Goal: Information Seeking & Learning: Check status

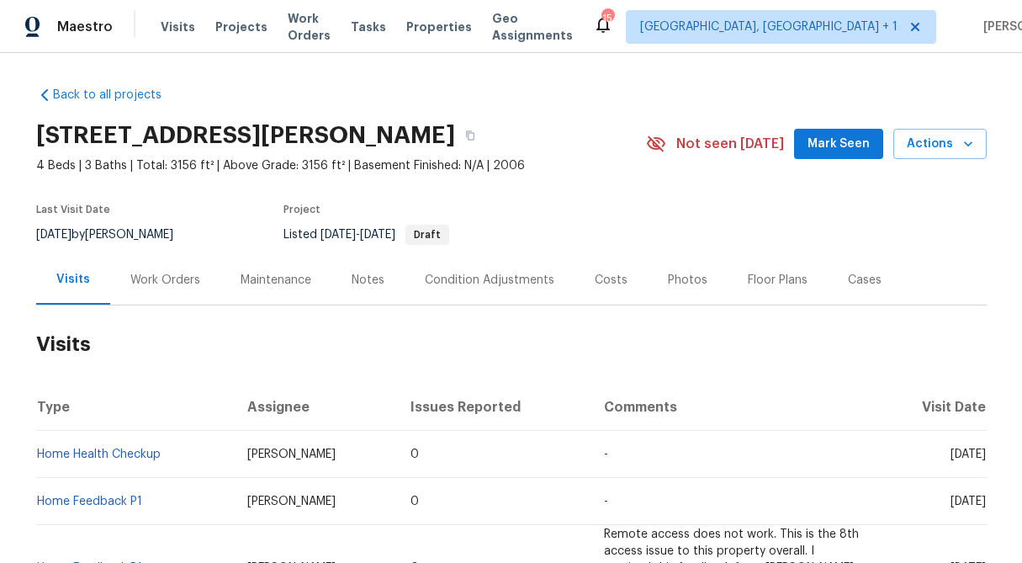
scroll to position [190, 0]
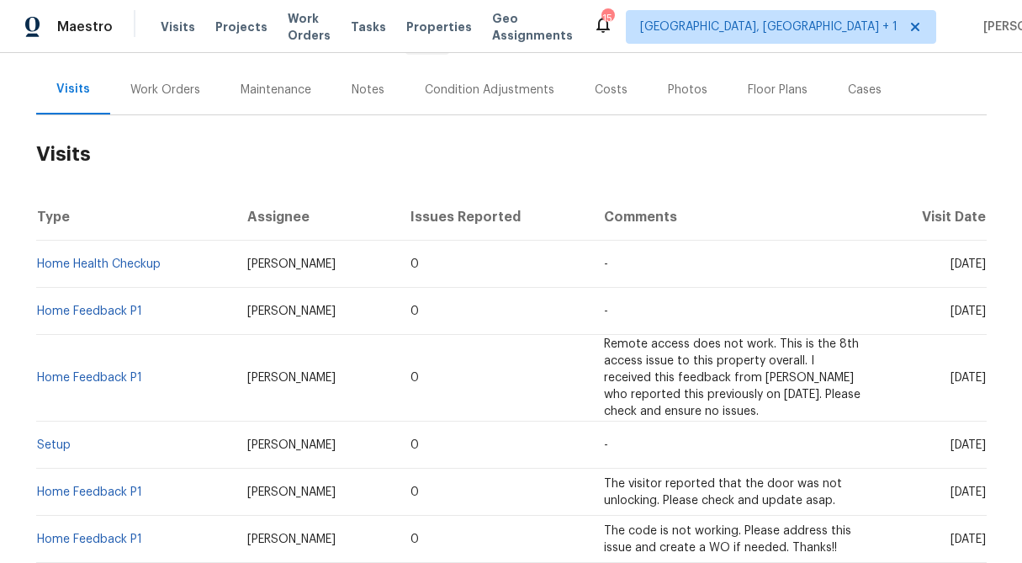
click at [147, 86] on div "Work Orders" at bounding box center [165, 90] width 70 height 17
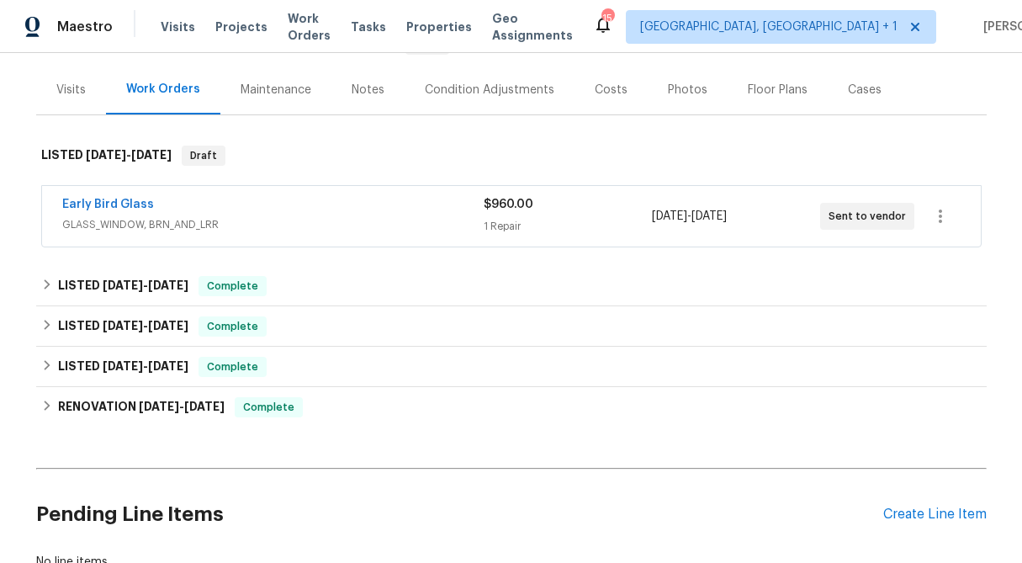
click at [515, 220] on div "1 Repair" at bounding box center [568, 226] width 168 height 17
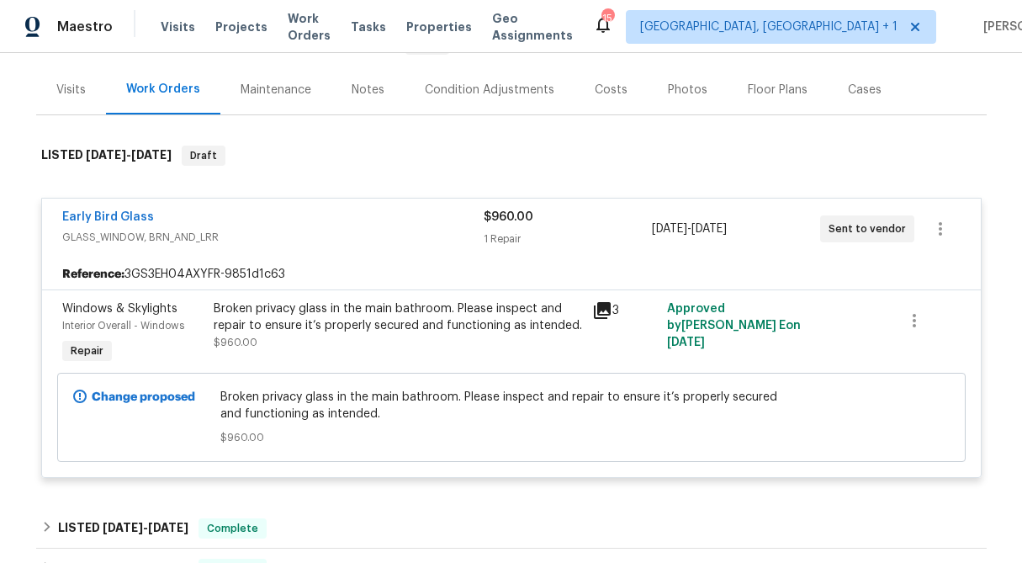
click at [515, 228] on div "$960.00 1 Repair" at bounding box center [568, 229] width 168 height 40
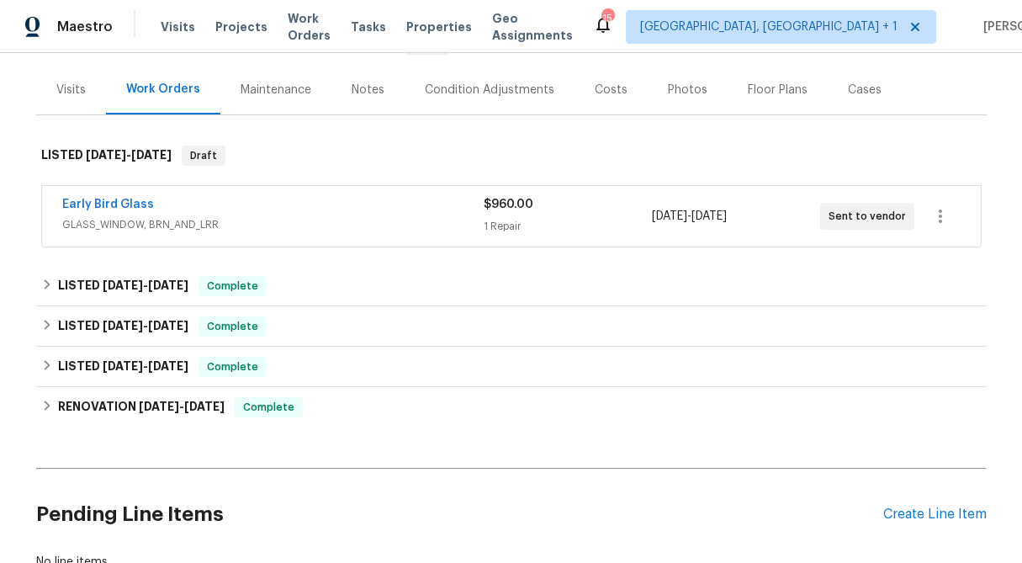
click at [515, 228] on div "1 Repair" at bounding box center [568, 226] width 168 height 17
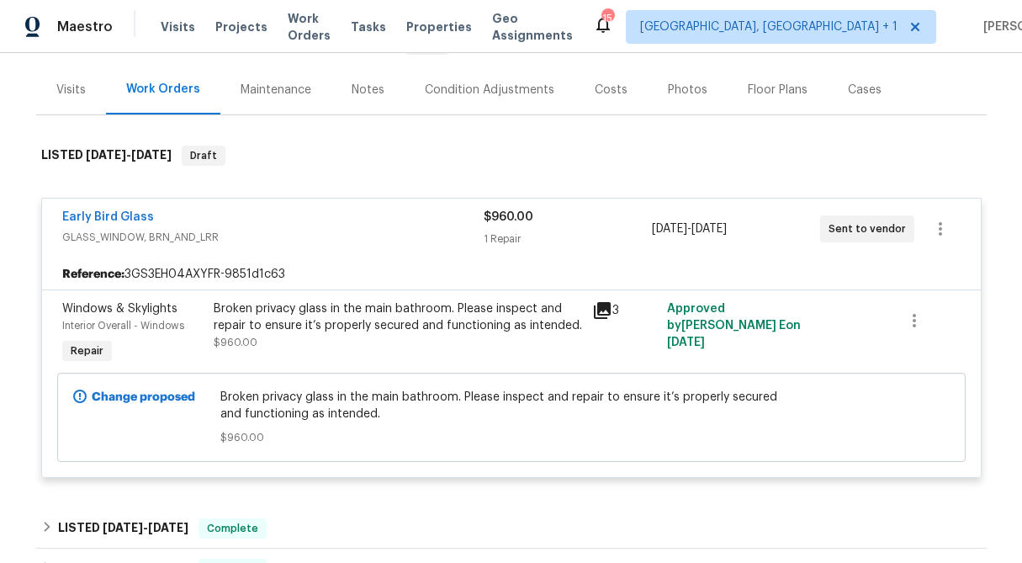
click at [377, 342] on div "Broken privacy glass in the main bathroom. Please inspect and repair to ensure …" at bounding box center [398, 325] width 368 height 50
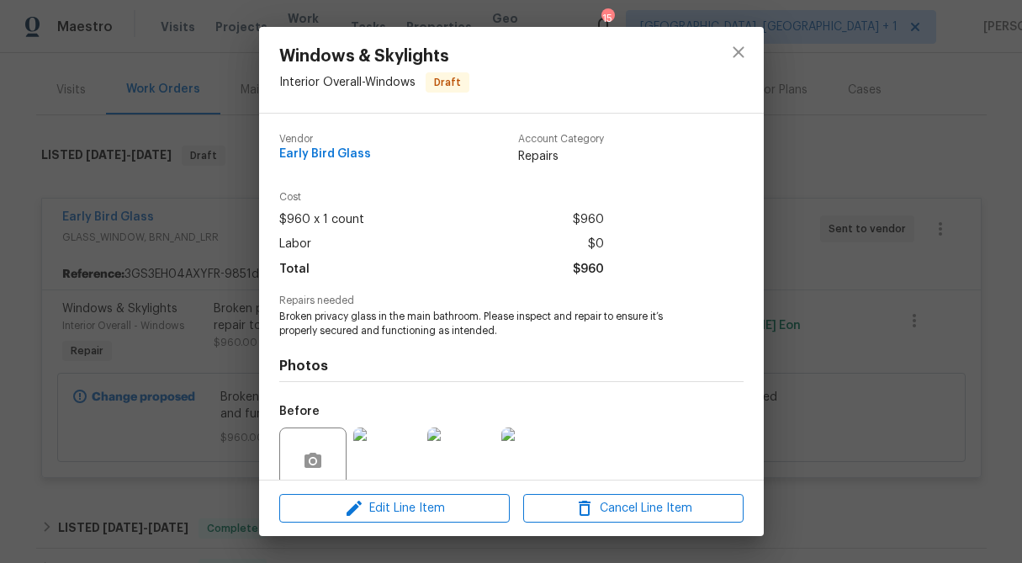
scroll to position [141, 0]
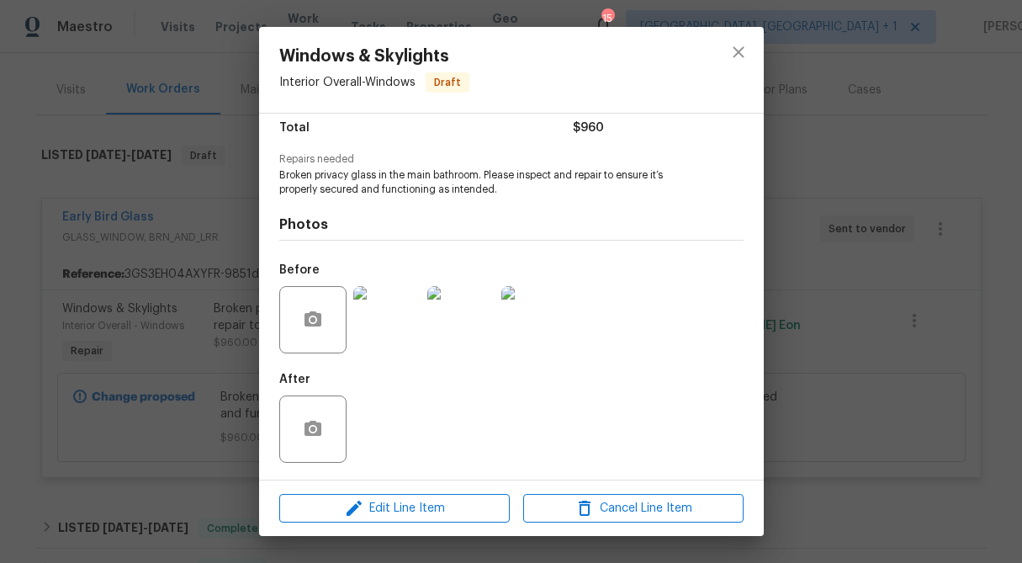
click at [377, 331] on img at bounding box center [386, 319] width 67 height 67
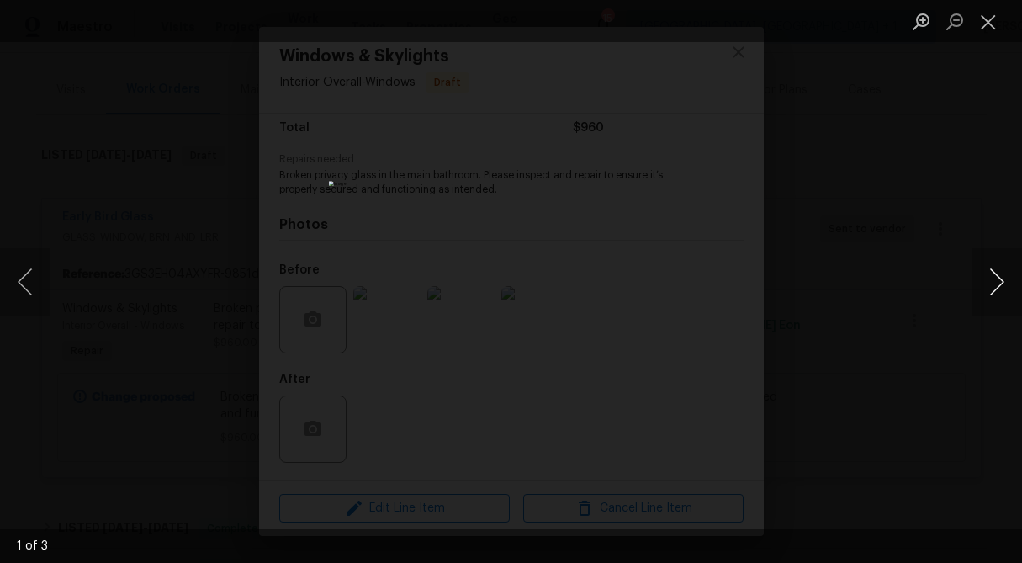
click at [993, 283] on button "Next image" at bounding box center [997, 281] width 50 height 67
click at [984, 32] on button "Close lightbox" at bounding box center [989, 21] width 34 height 29
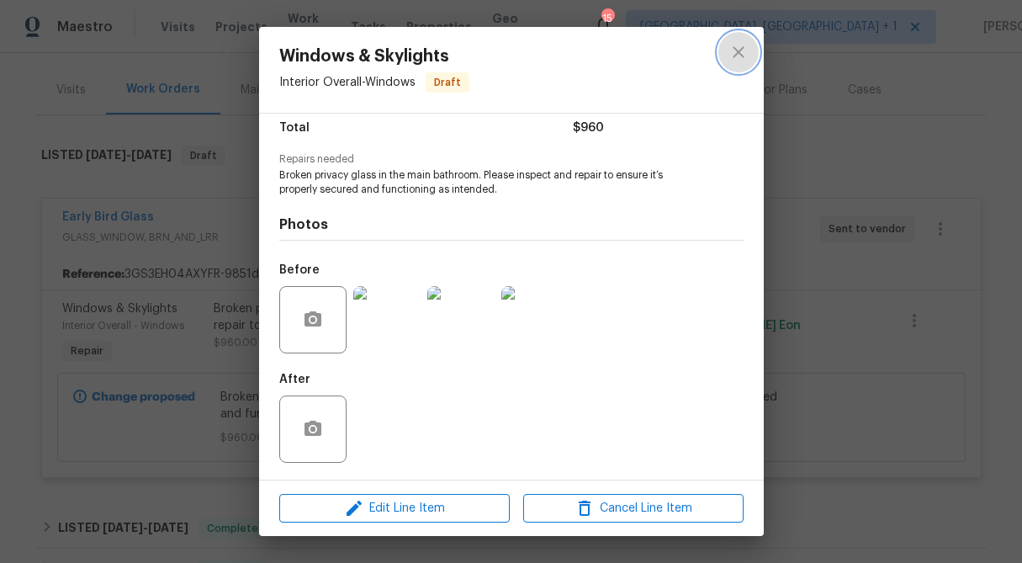
click at [734, 58] on icon "close" at bounding box center [738, 52] width 20 height 20
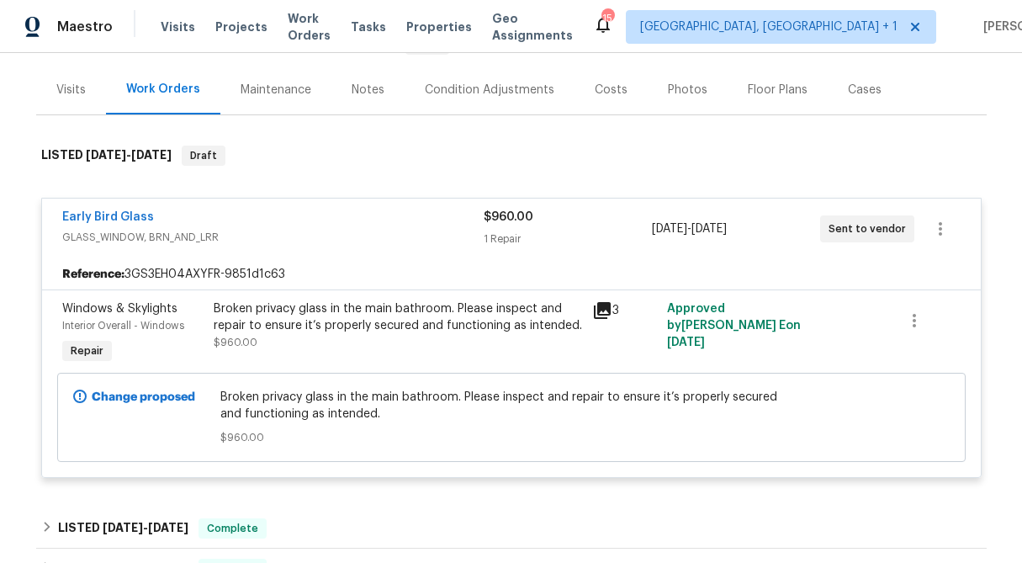
click at [72, 94] on div "Visits" at bounding box center [70, 90] width 29 height 17
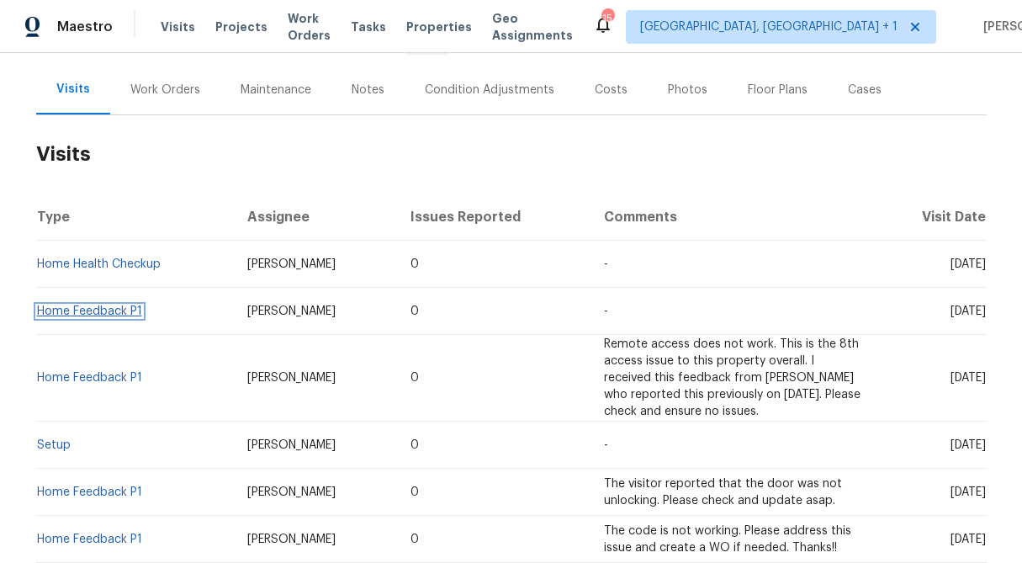
click at [113, 308] on link "Home Feedback P1" at bounding box center [89, 311] width 105 height 12
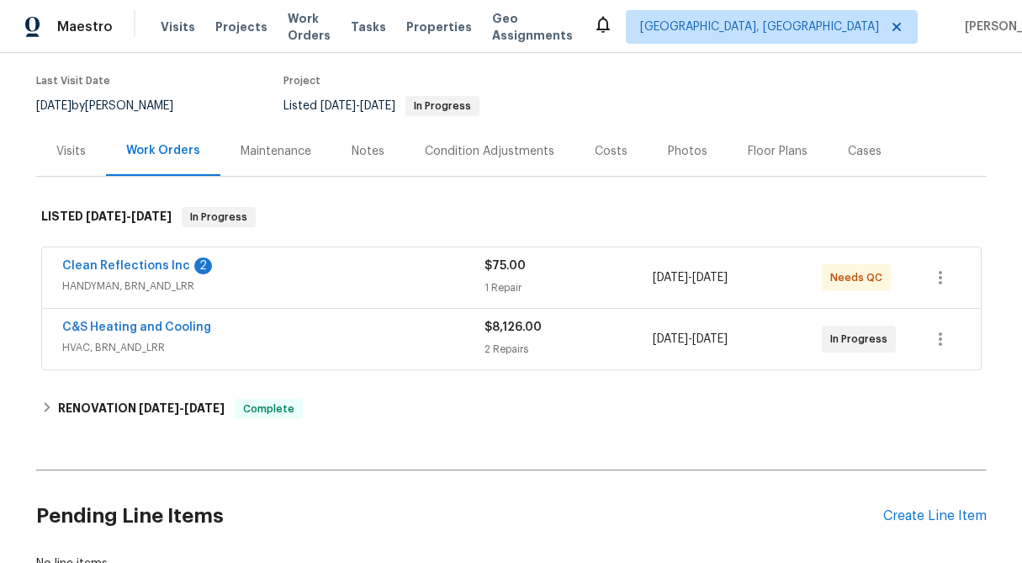
scroll to position [130, 0]
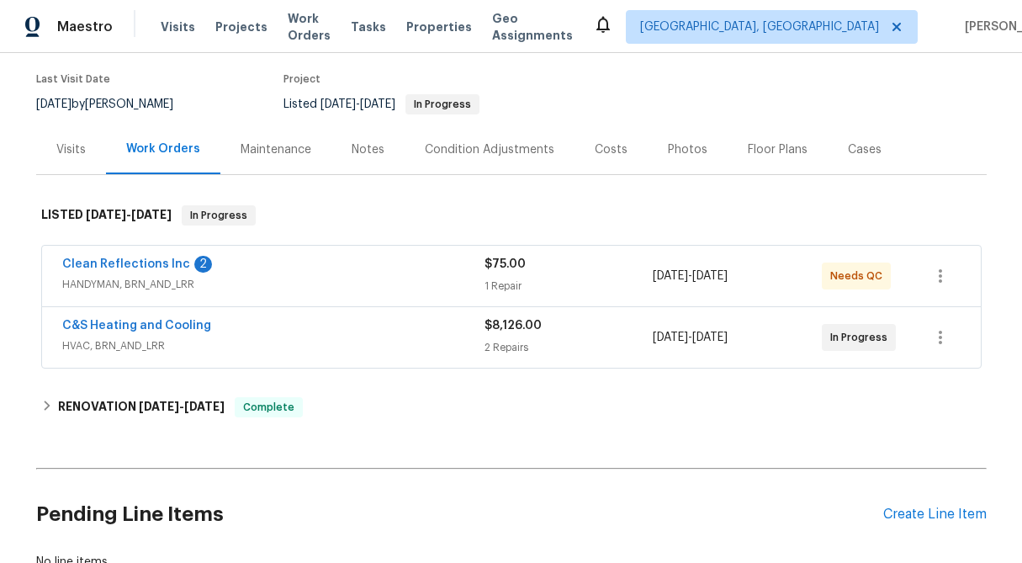
click at [527, 273] on div "$75.00 1 Repair" at bounding box center [569, 276] width 169 height 40
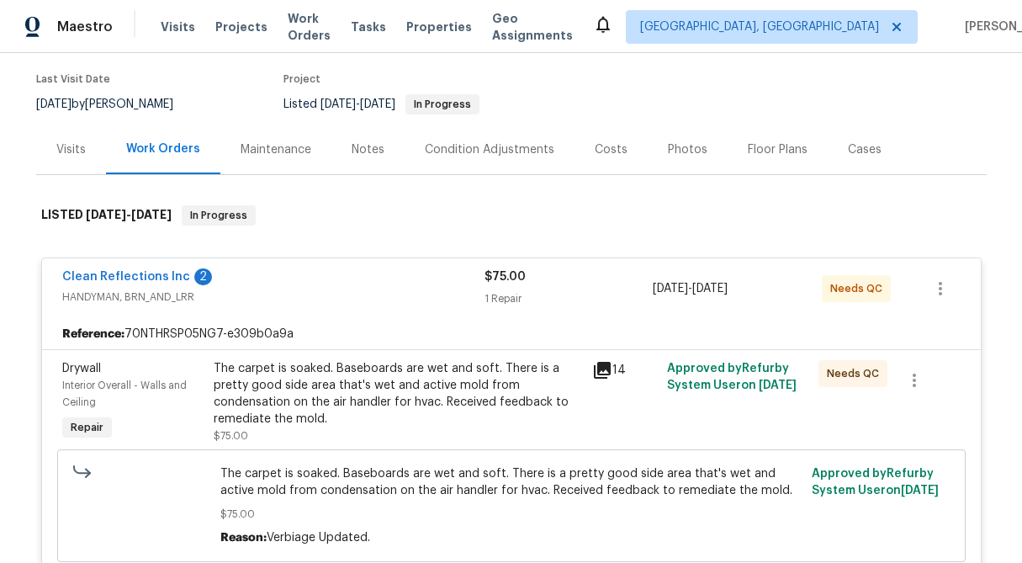
click at [527, 273] on div "$75.00" at bounding box center [569, 276] width 169 height 17
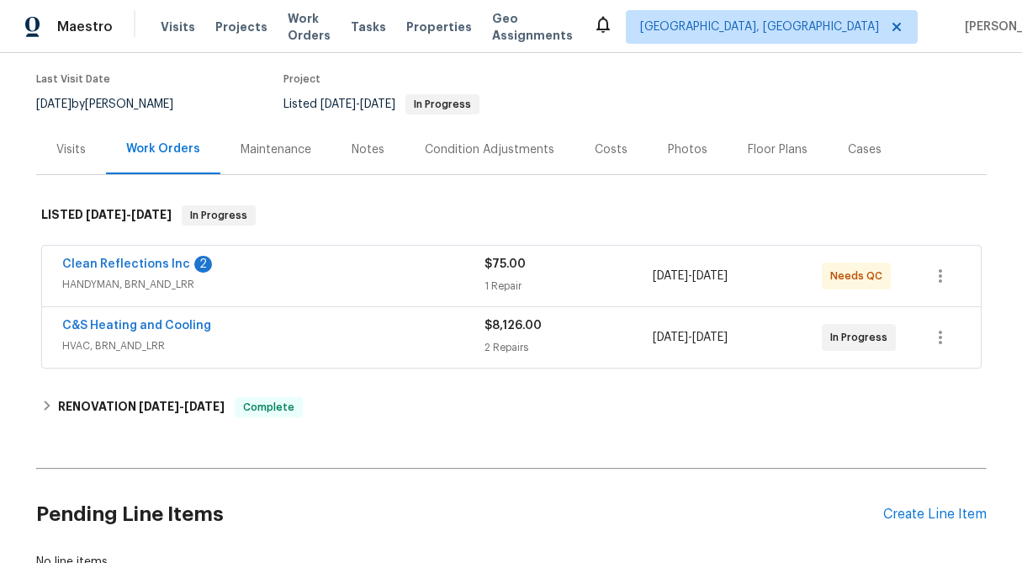
click at [506, 332] on div "$8,126.00" at bounding box center [569, 325] width 169 height 17
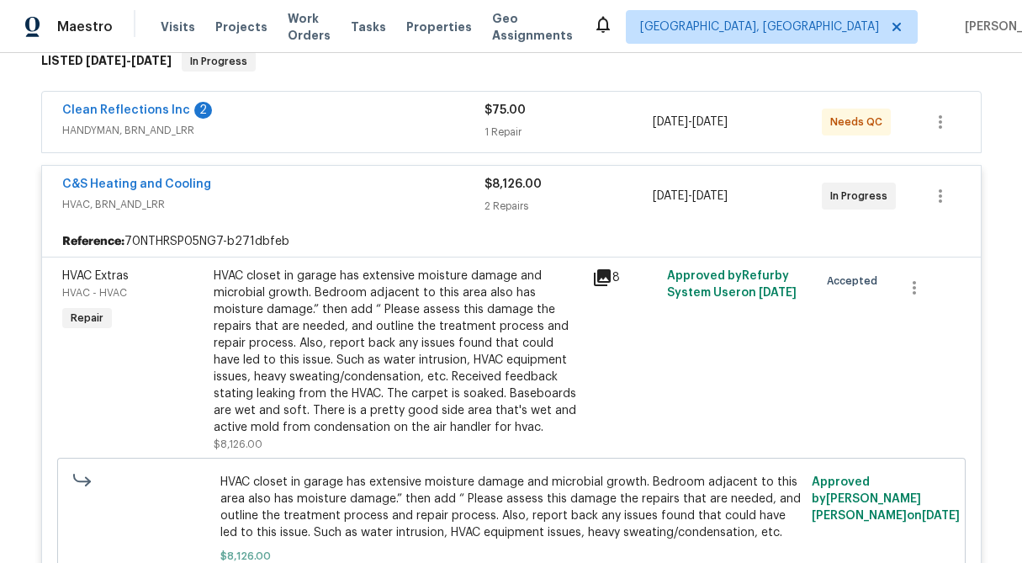
scroll to position [289, 0]
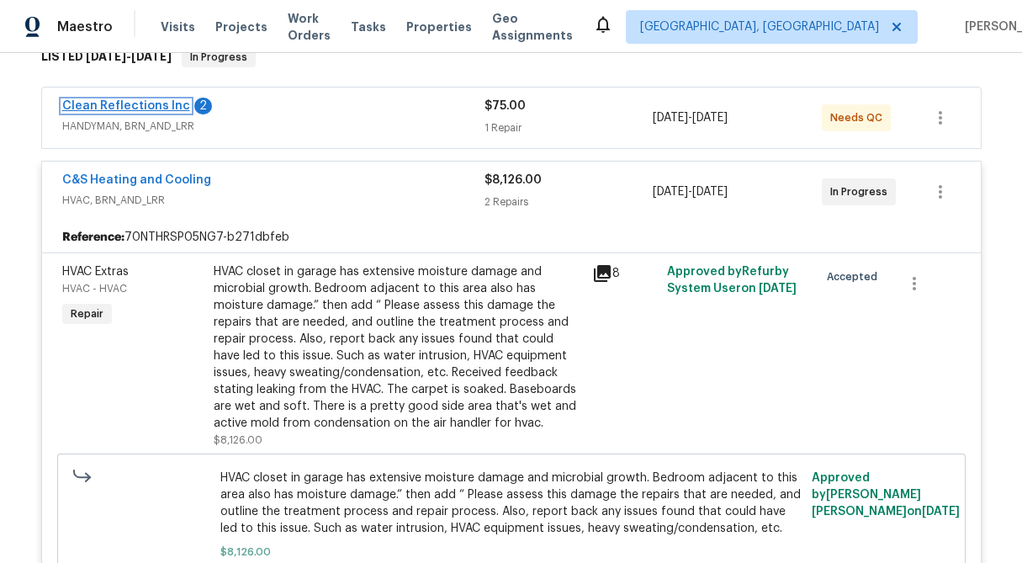
click at [152, 102] on link "Clean Reflections Inc" at bounding box center [126, 106] width 128 height 12
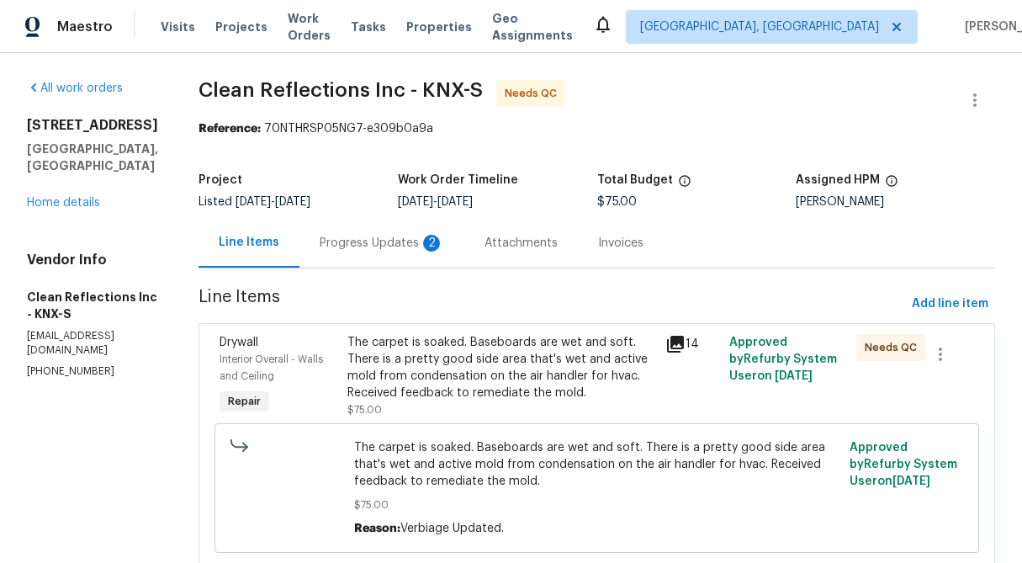
click at [437, 241] on div "Progress Updates 2" at bounding box center [382, 243] width 124 height 17
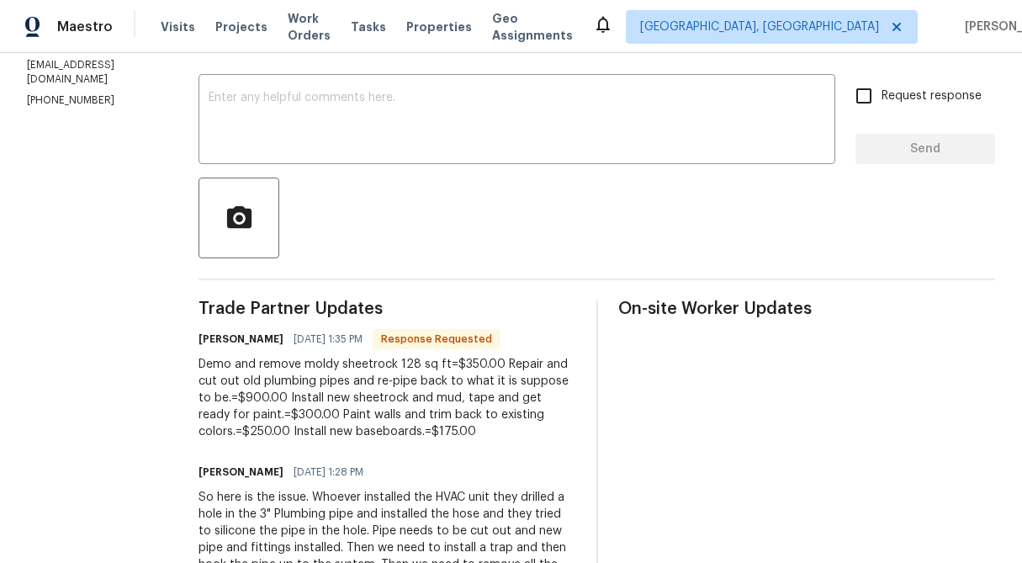
scroll to position [274, 0]
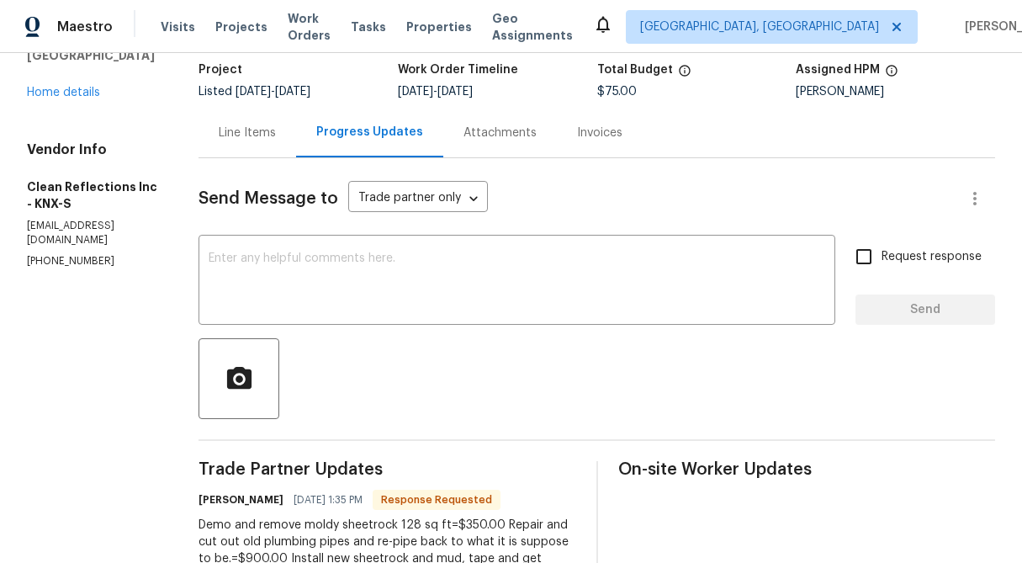
click at [276, 124] on div "Line Items" at bounding box center [247, 132] width 57 height 17
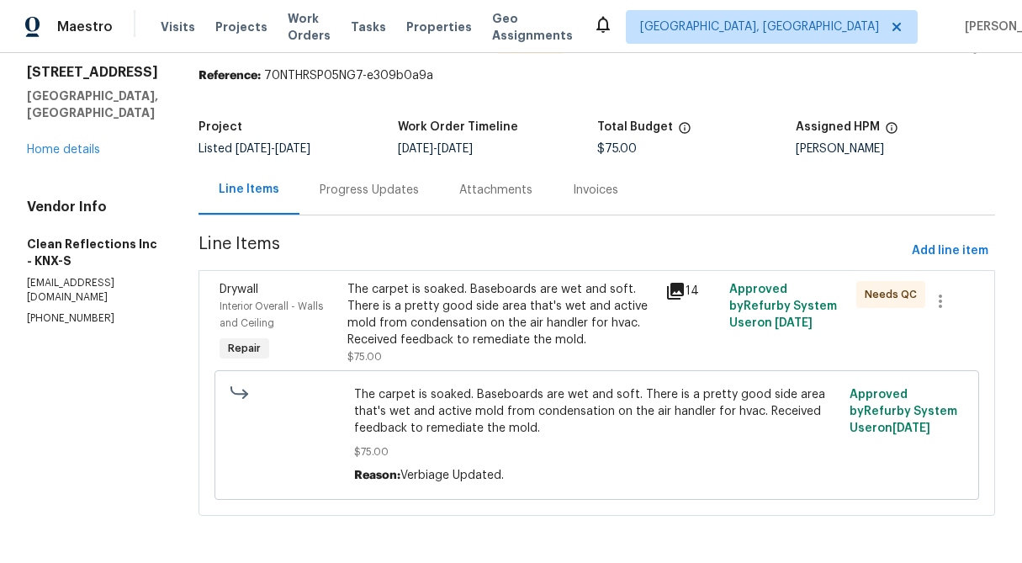
click at [465, 305] on div "The carpet is soaked. Baseboards are wet and soft. There is a pretty good side …" at bounding box center [501, 314] width 309 height 67
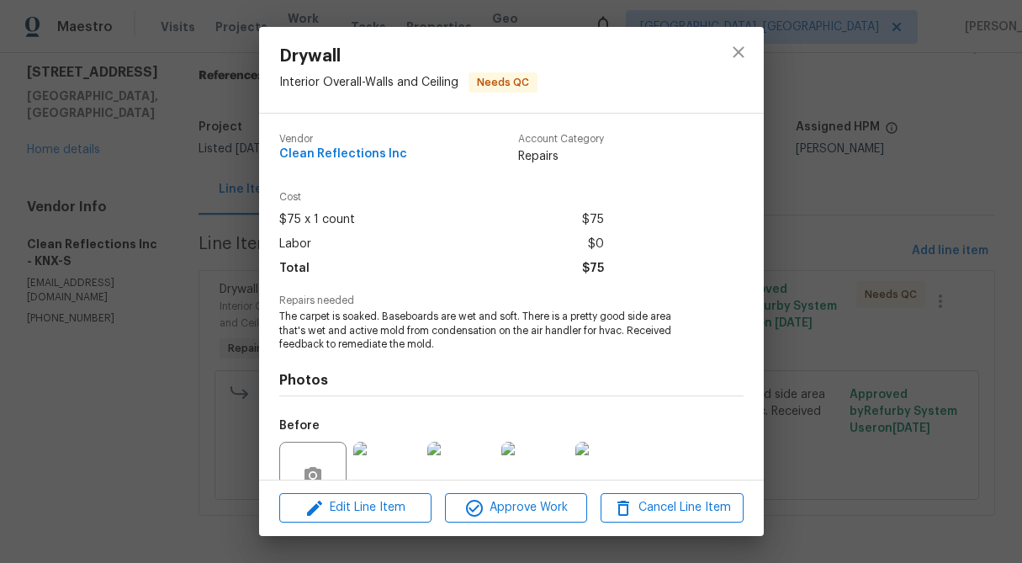
scroll to position [156, 0]
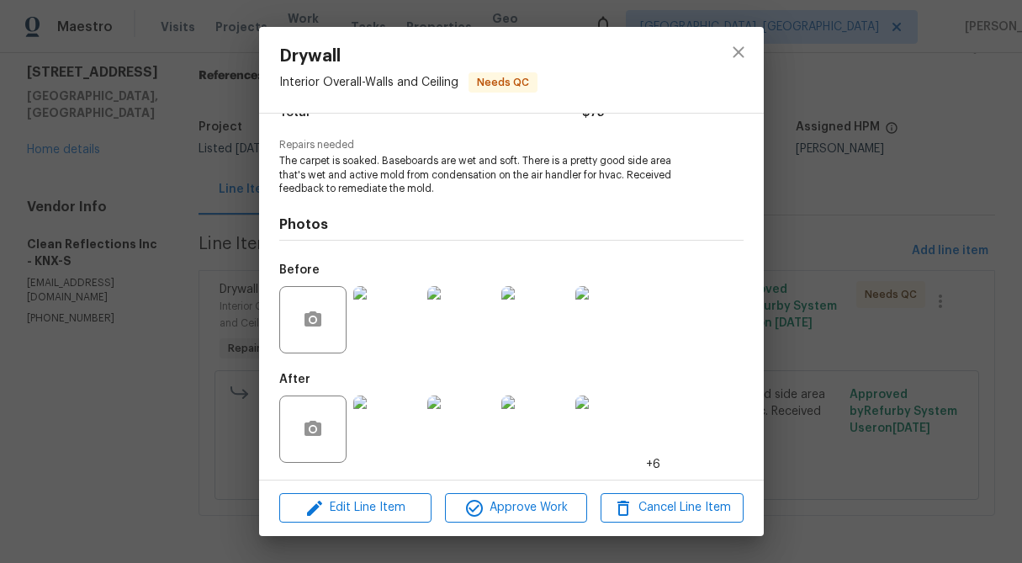
click at [383, 335] on img at bounding box center [386, 319] width 67 height 67
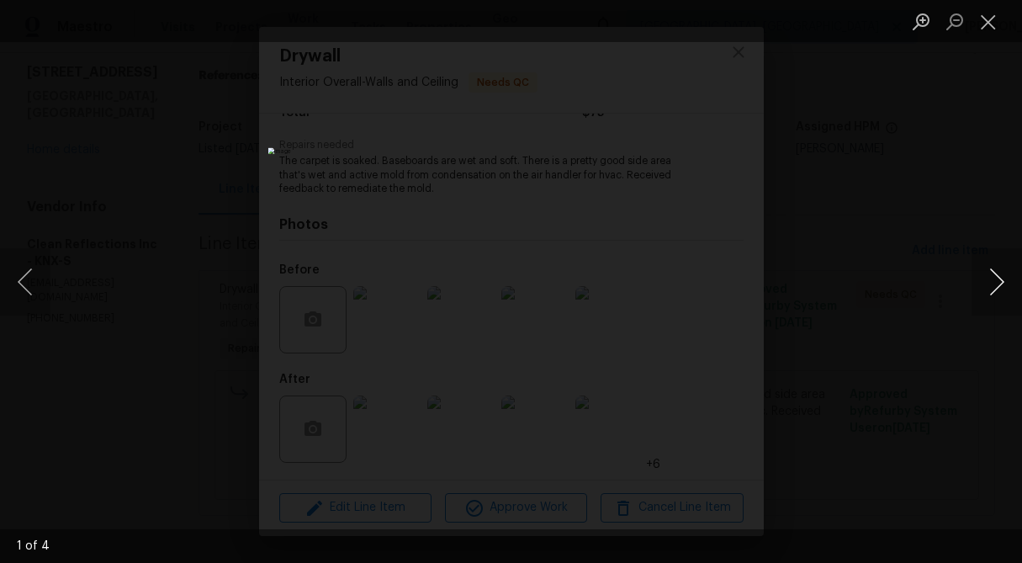
click at [1011, 275] on button "Next image" at bounding box center [997, 281] width 50 height 67
click at [995, 24] on button "Close lightbox" at bounding box center [989, 21] width 34 height 29
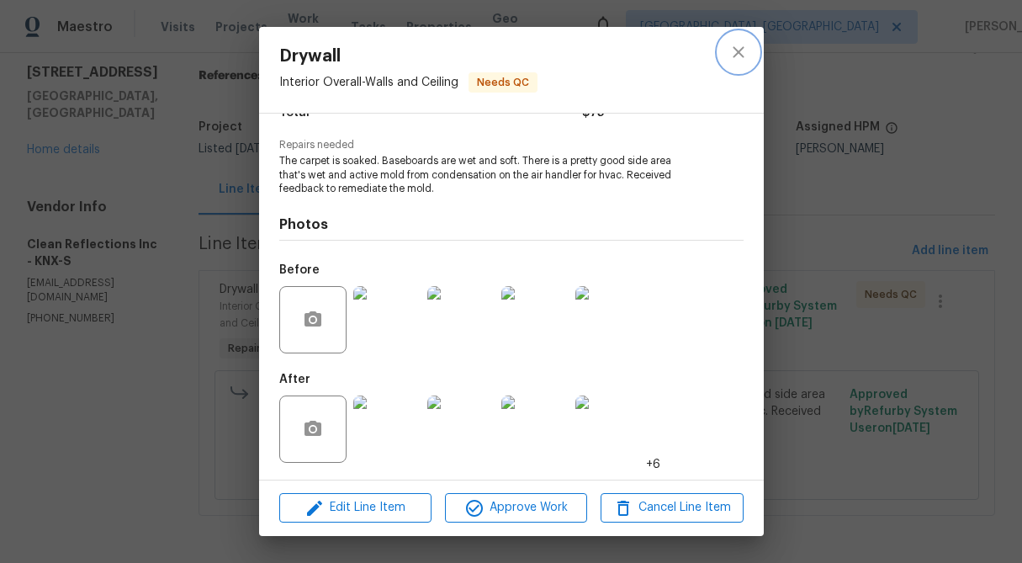
click at [751, 53] on button "close" at bounding box center [738, 52] width 40 height 40
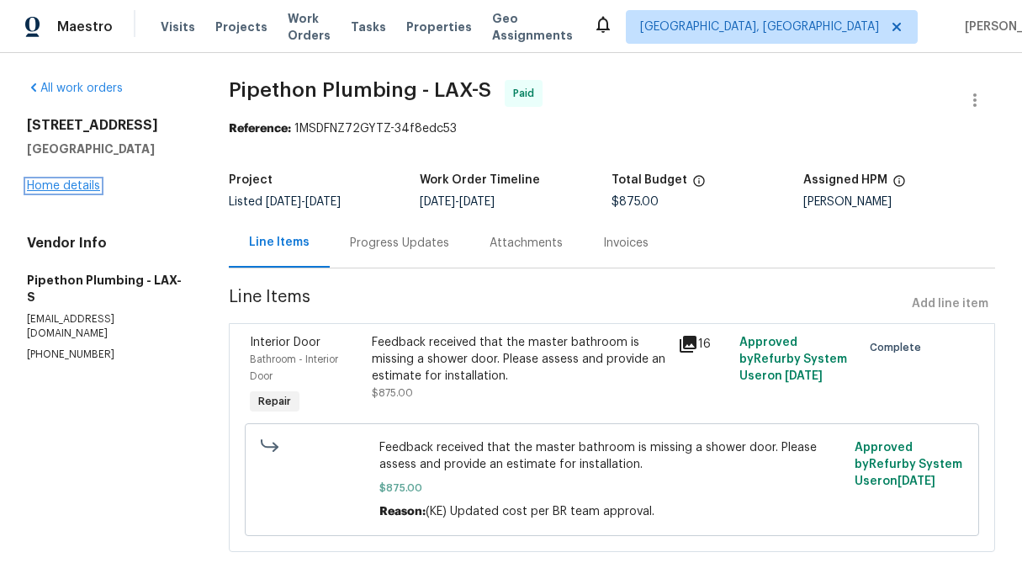
click at [74, 188] on link "Home details" at bounding box center [63, 186] width 73 height 12
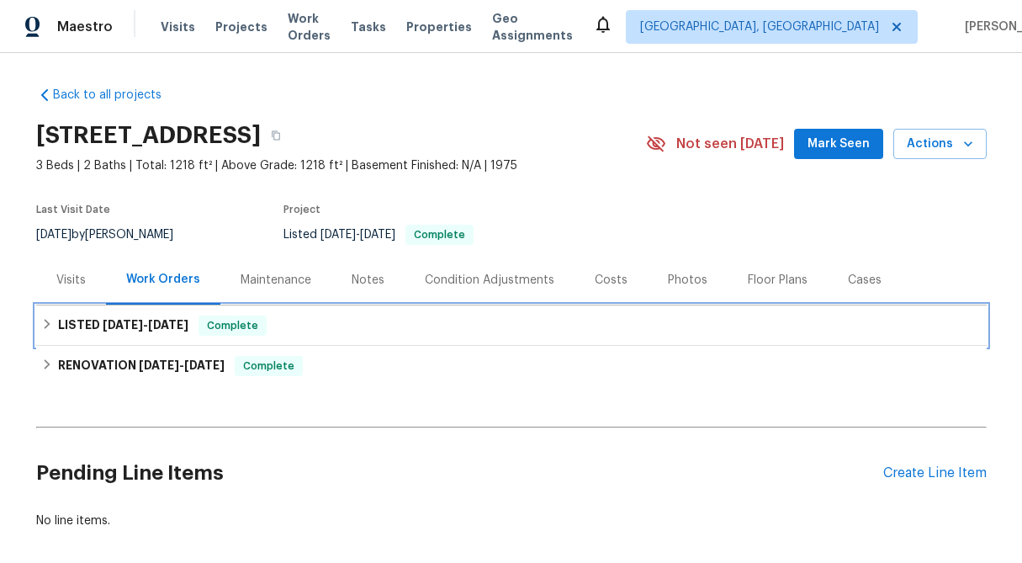
click at [42, 322] on icon at bounding box center [47, 324] width 12 height 12
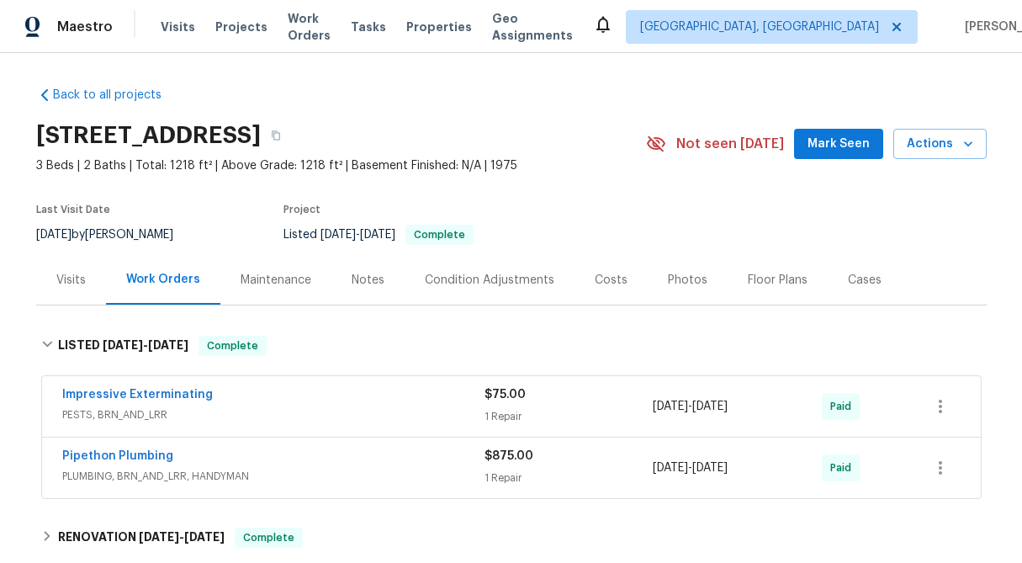
click at [522, 470] on div "1 Repair" at bounding box center [569, 477] width 169 height 17
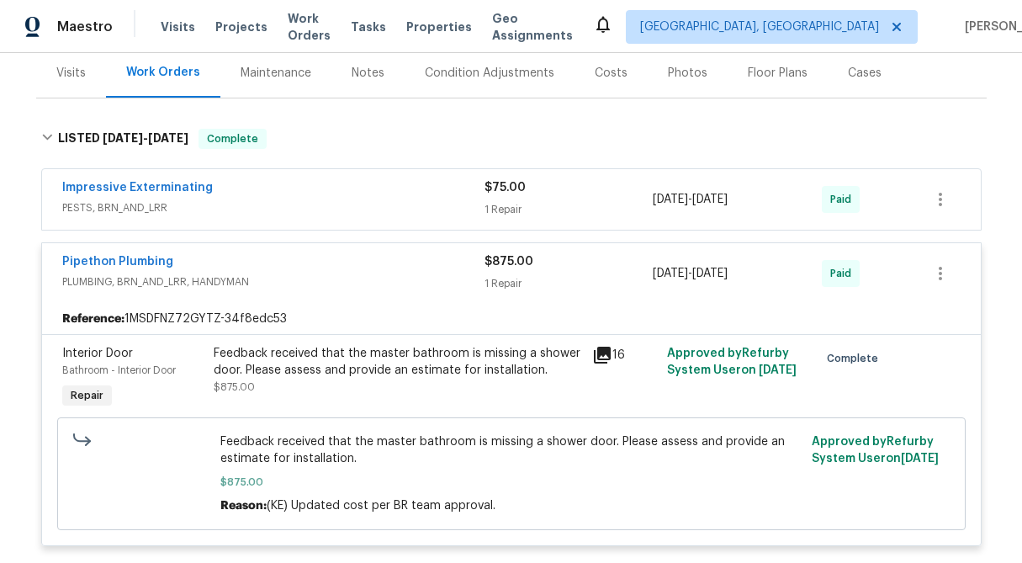
scroll to position [208, 0]
click at [505, 186] on span "$75.00" at bounding box center [505, 187] width 41 height 12
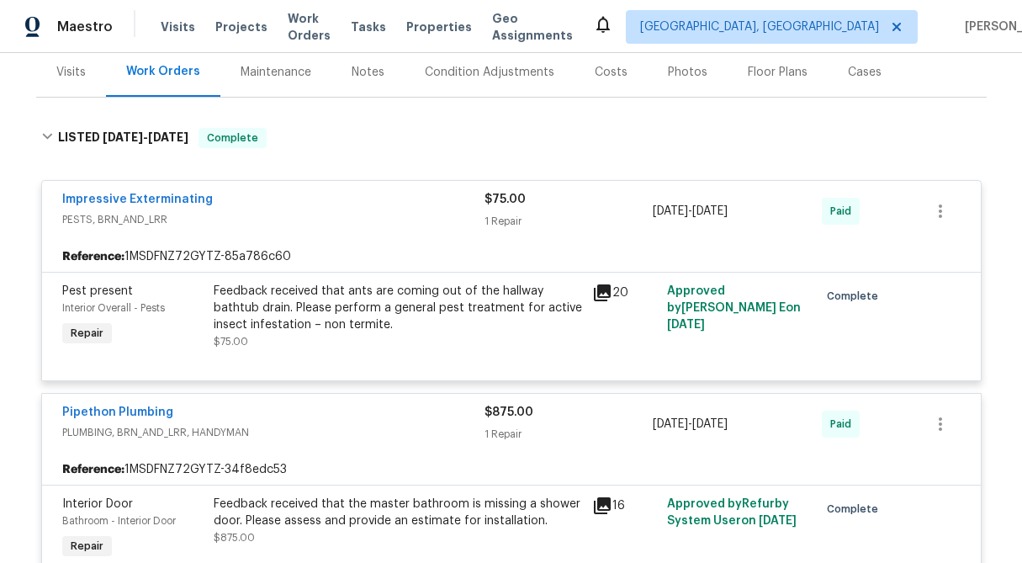
click at [58, 70] on div "Visits" at bounding box center [70, 72] width 29 height 17
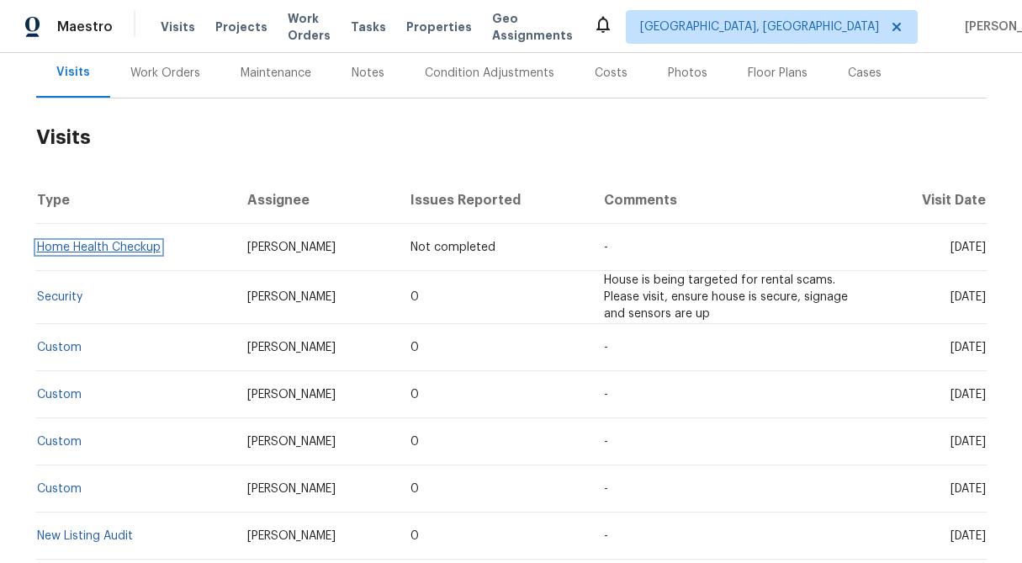
click at [130, 244] on link "Home Health Checkup" at bounding box center [99, 247] width 124 height 12
